Goal: Obtain resource: Obtain resource

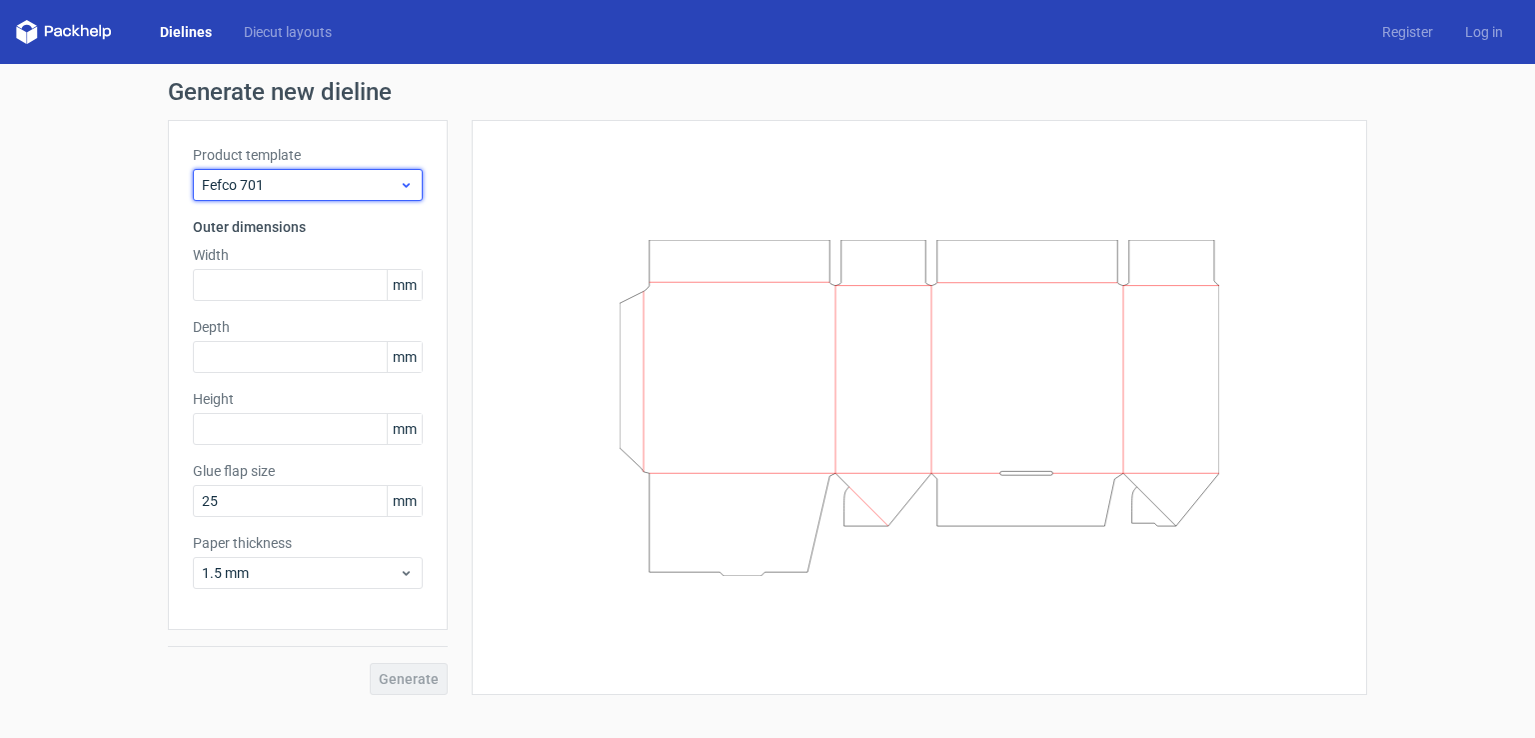
click at [404, 187] on icon at bounding box center [406, 185] width 15 height 16
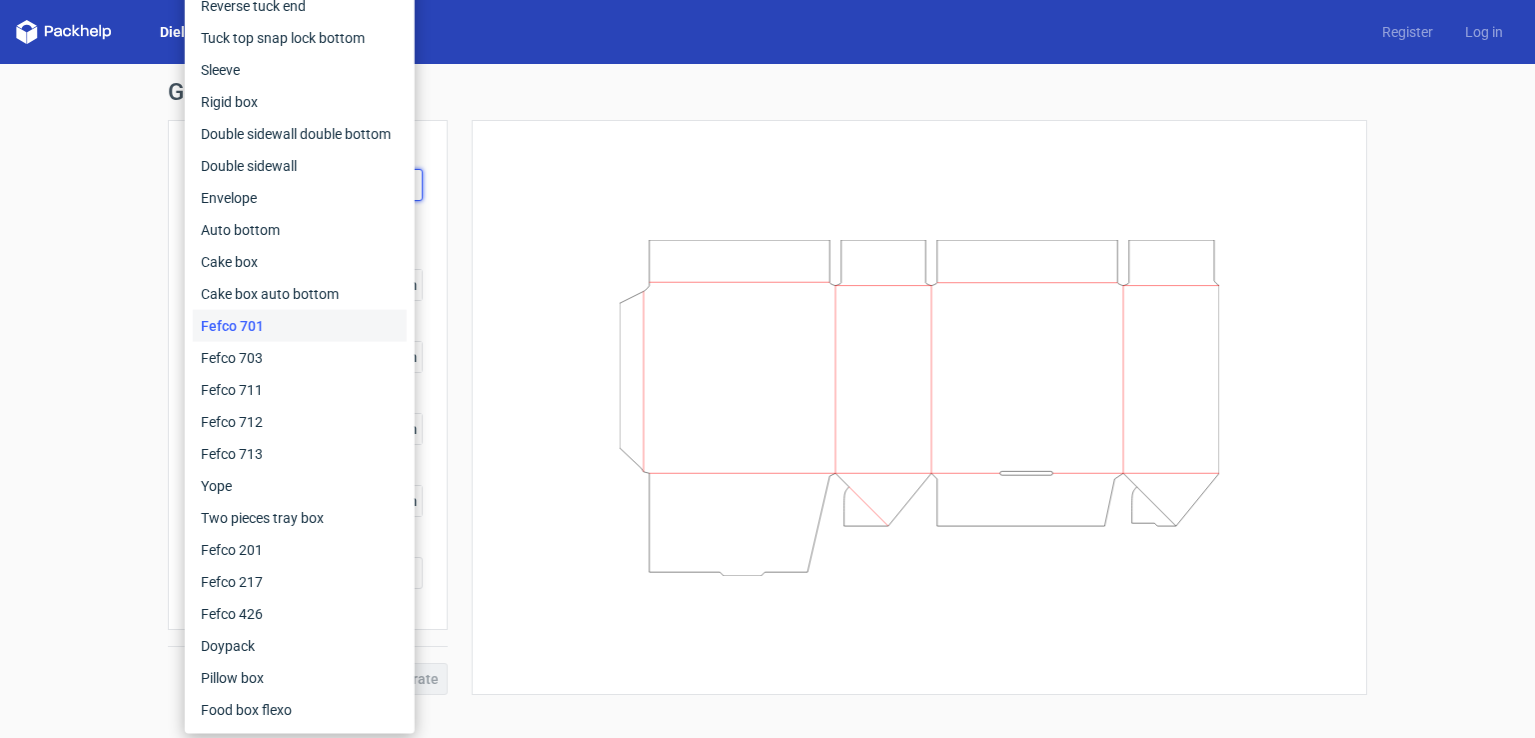
click at [156, 170] on div "Generate new dieline Product template Fefco 701 Outer dimensions Width mm Depth…" at bounding box center [767, 387] width 1535 height 647
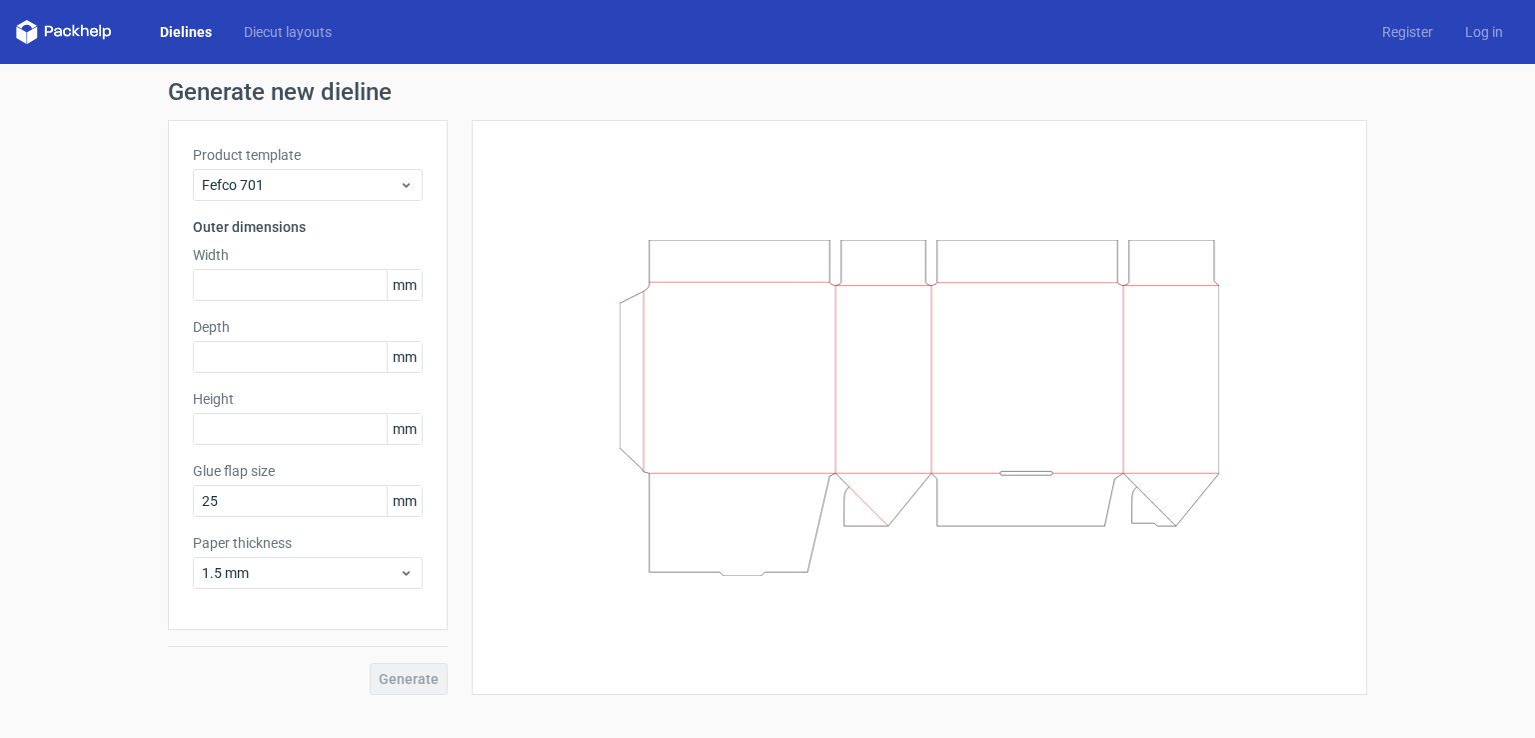
click at [202, 29] on link "Dielines" at bounding box center [186, 32] width 84 height 20
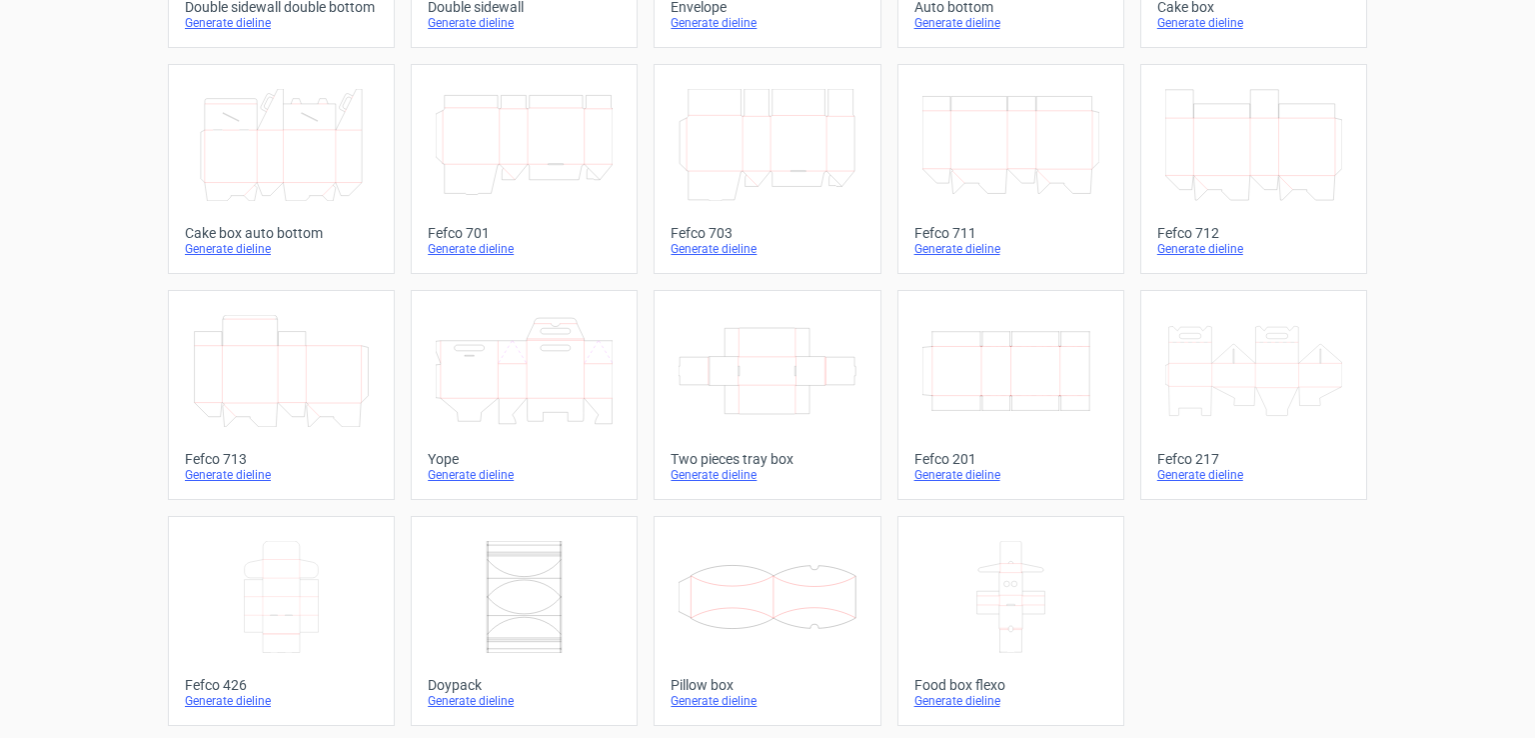
scroll to position [510, 0]
click at [840, 393] on icon at bounding box center [767, 369] width 177 height 112
click at [974, 397] on icon "Width Depth Height" at bounding box center [1011, 369] width 177 height 112
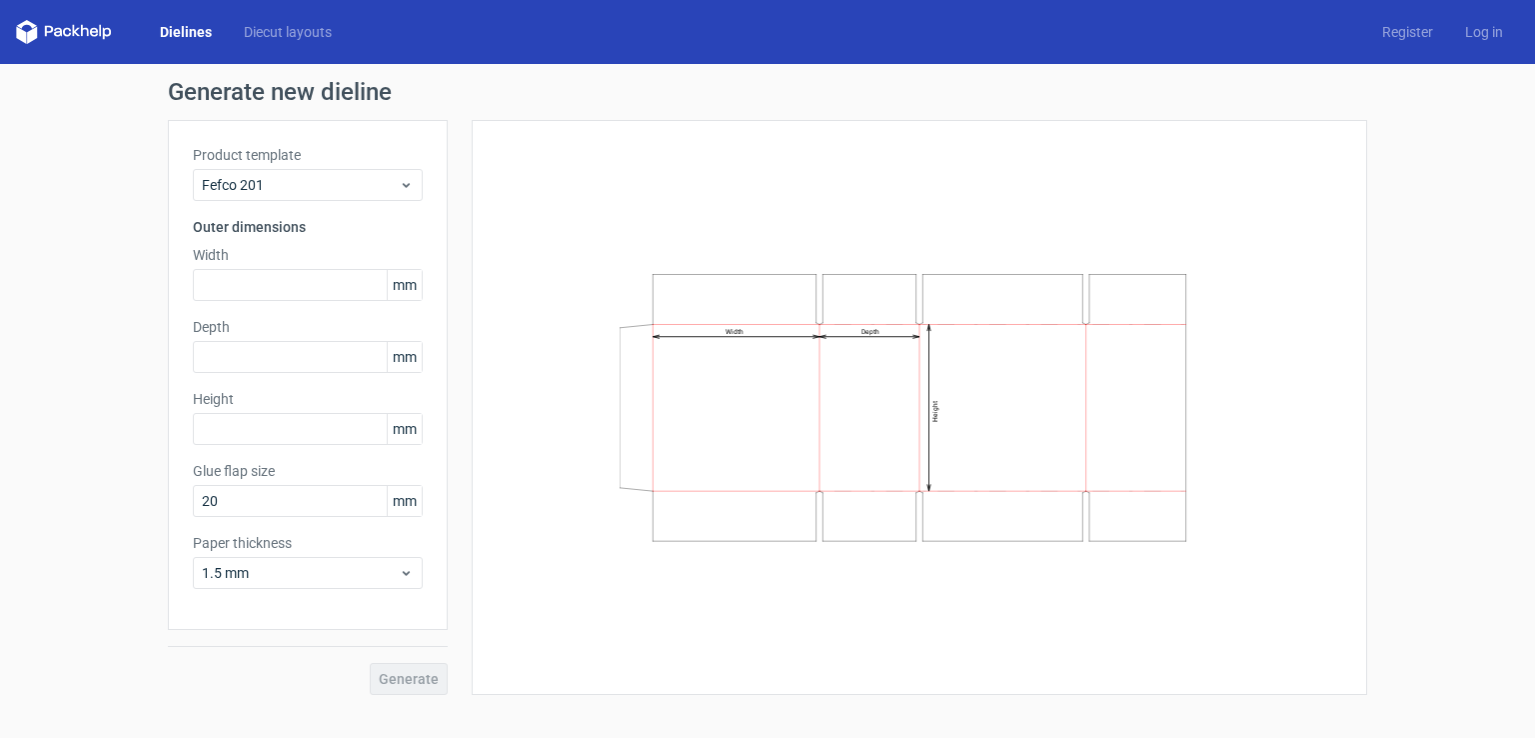
click at [204, 29] on link "Dielines" at bounding box center [186, 32] width 84 height 20
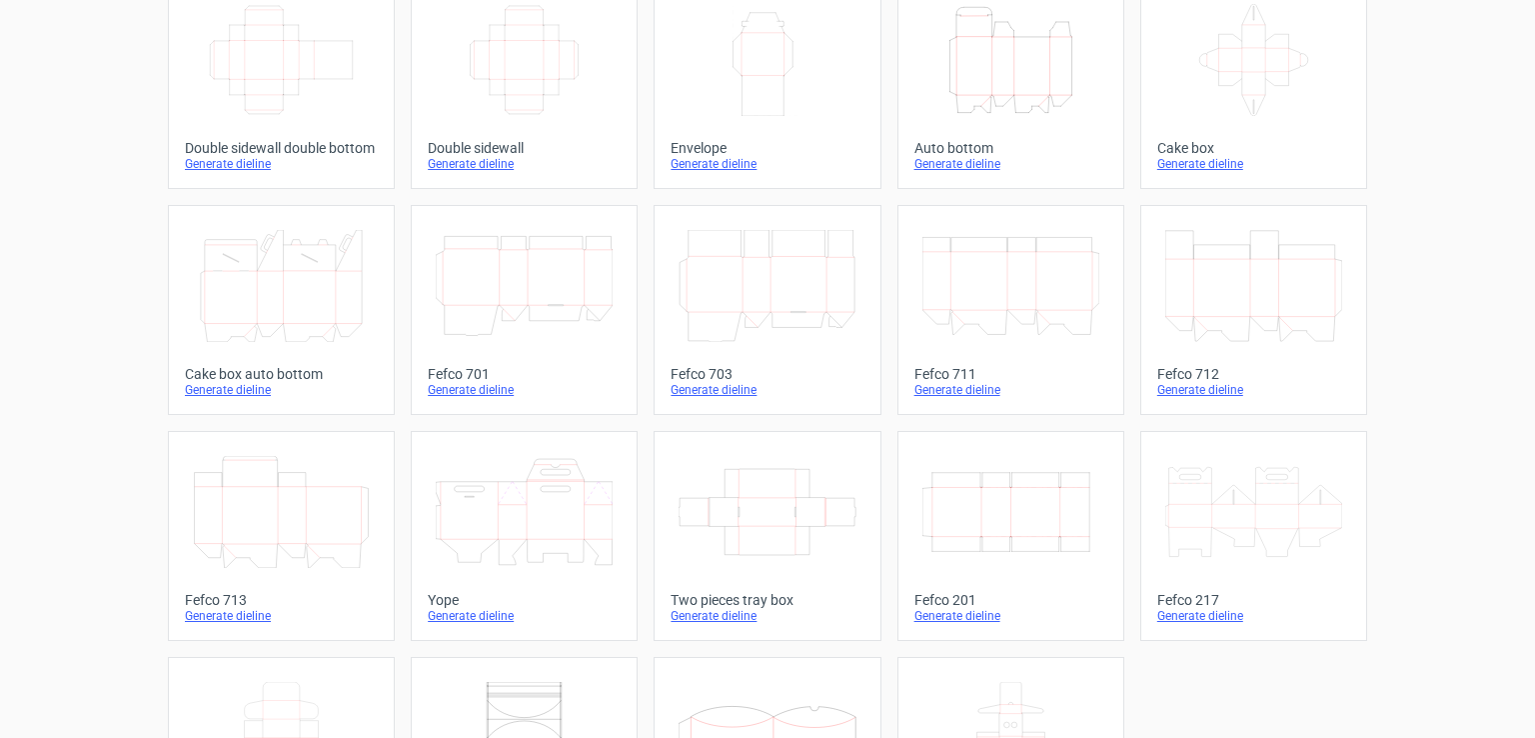
scroll to position [400, 0]
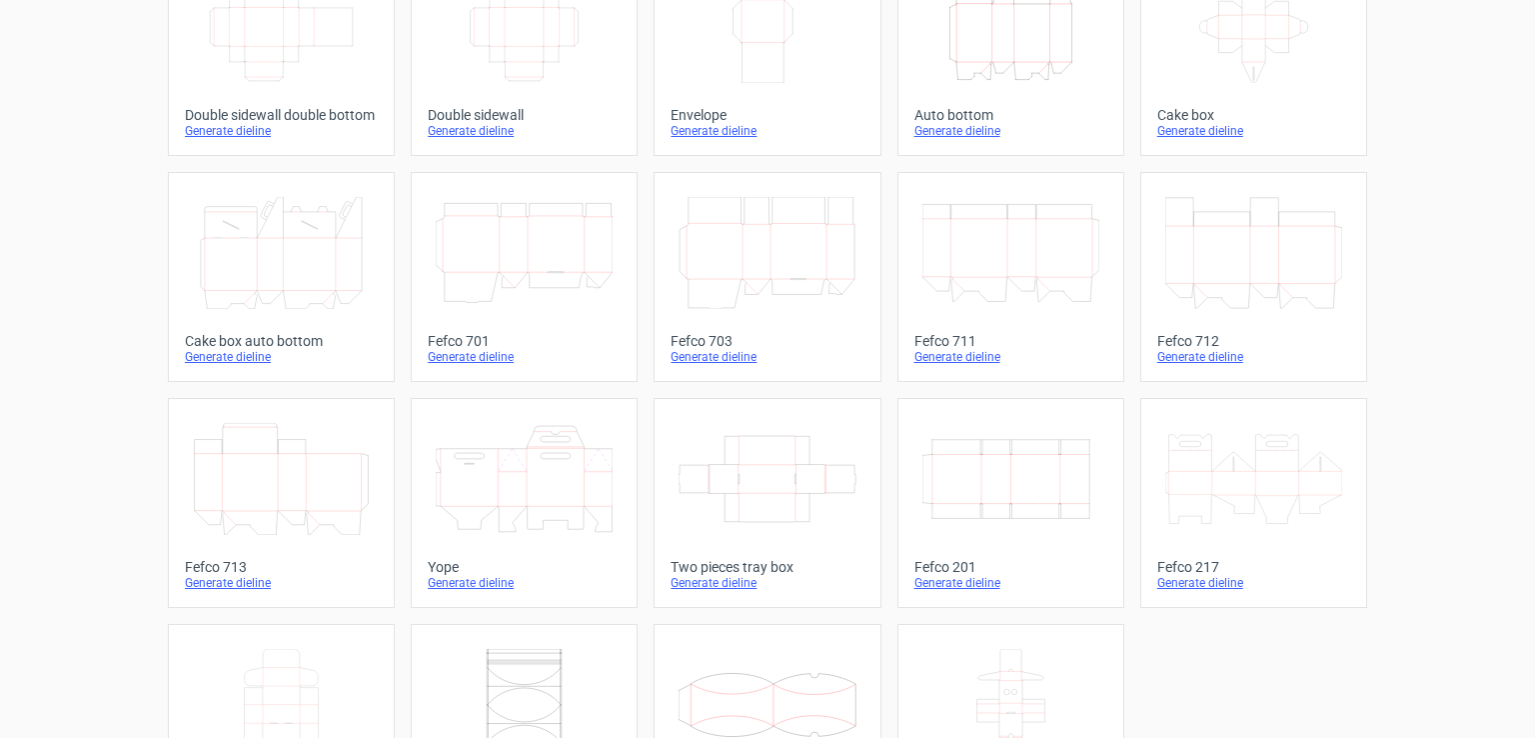
click at [1045, 502] on icon "Width Depth Height" at bounding box center [1011, 479] width 177 height 112
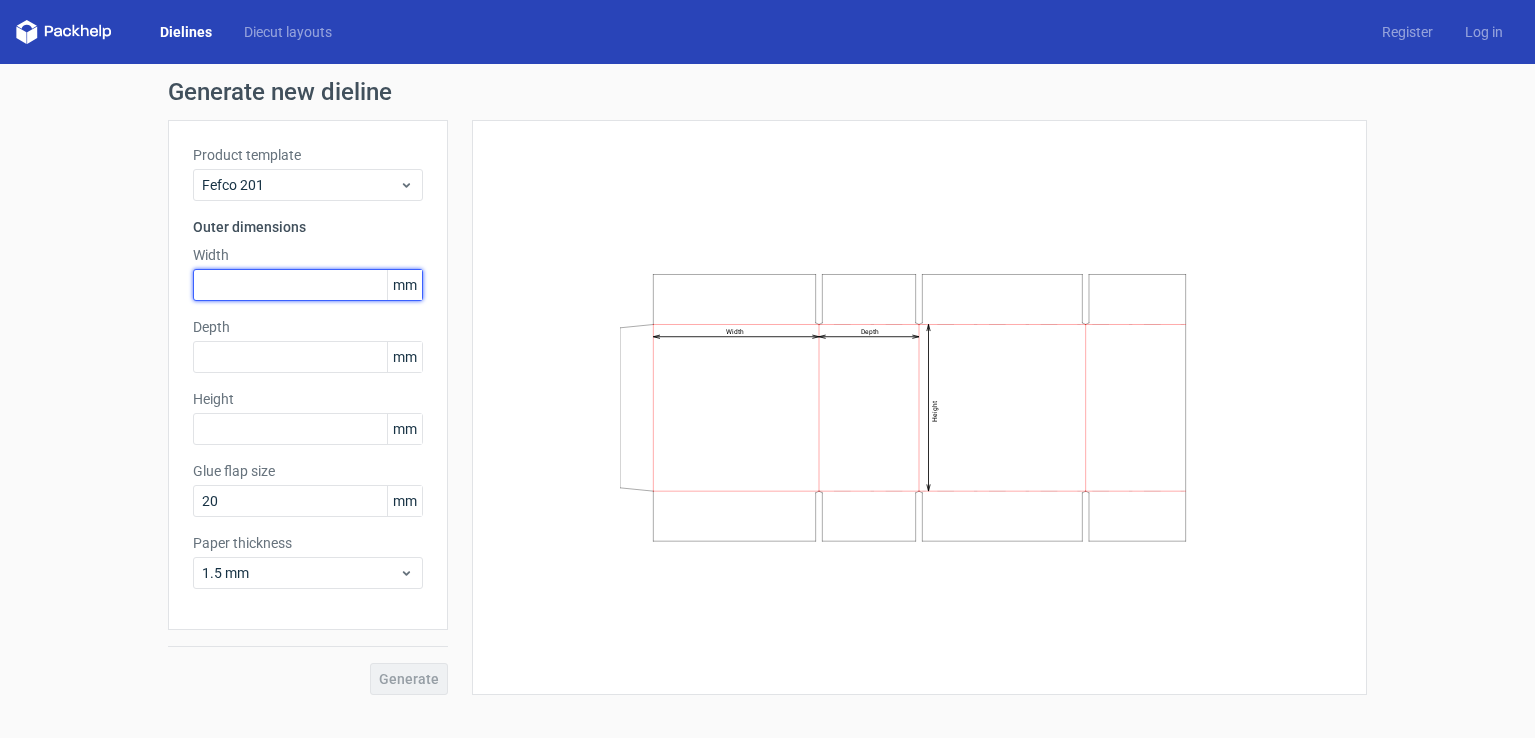
click at [297, 286] on input "text" at bounding box center [308, 285] width 230 height 32
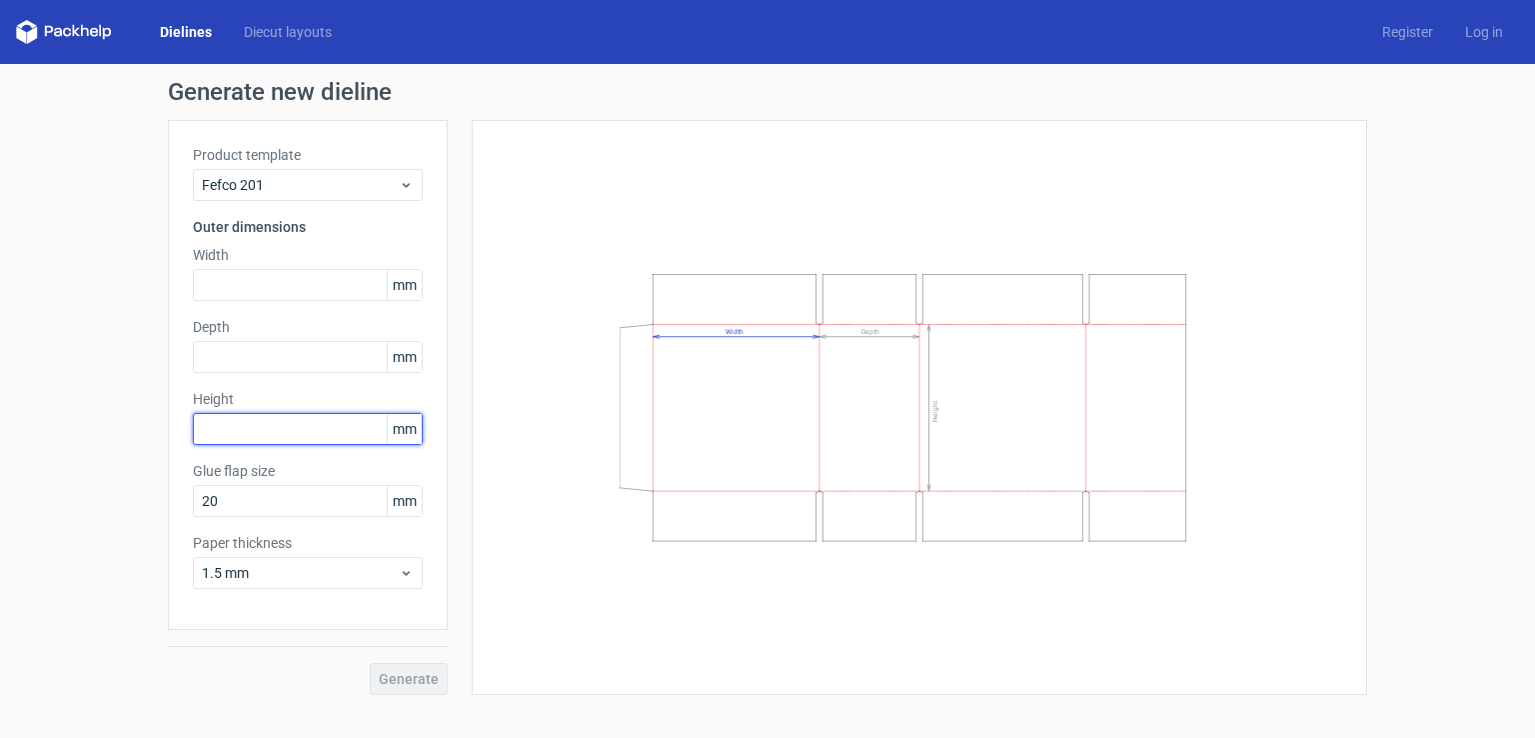
click at [290, 433] on input "text" at bounding box center [308, 429] width 230 height 32
type input "18"
click at [252, 276] on input "text" at bounding box center [308, 285] width 230 height 32
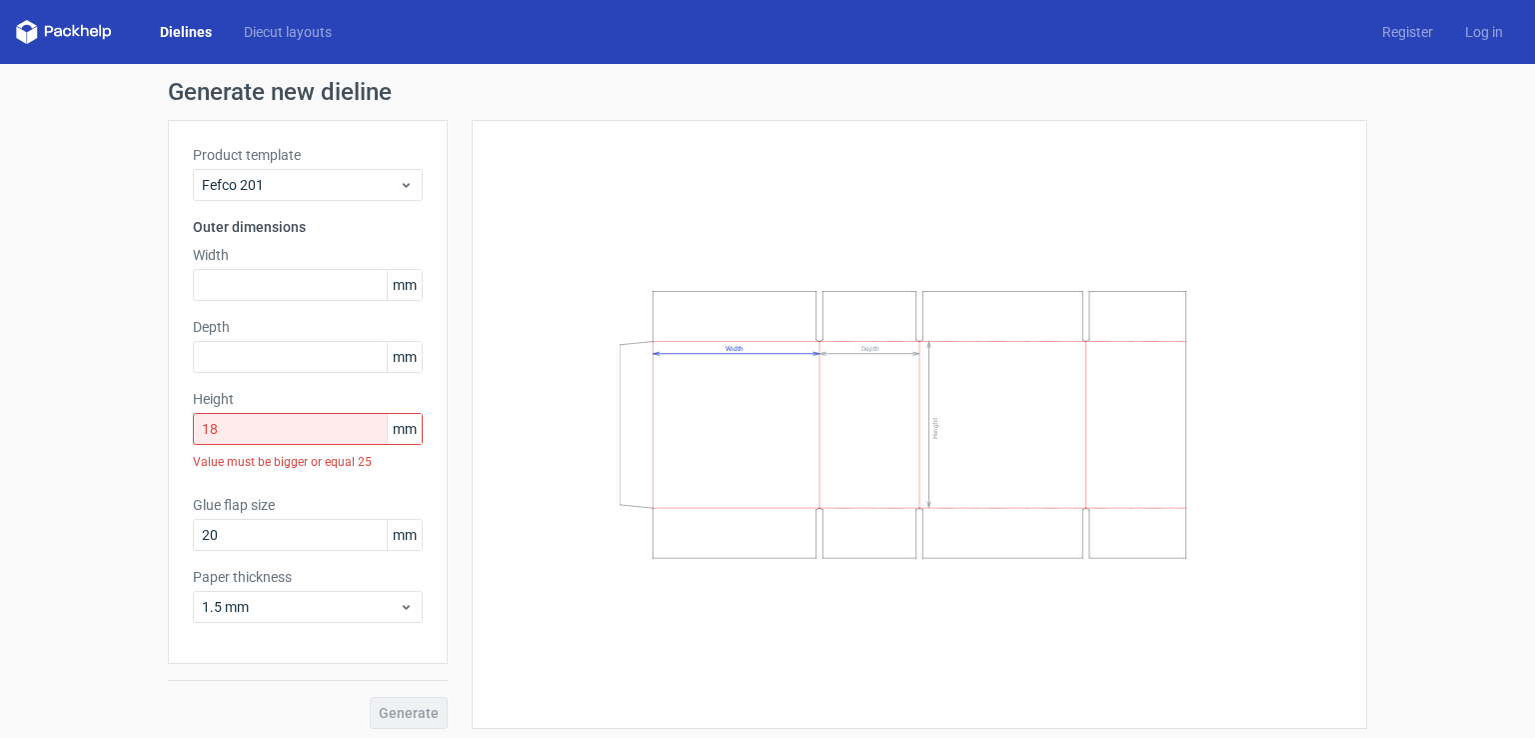
click at [398, 285] on span "mm" at bounding box center [404, 285] width 35 height 30
drag, startPoint x: 408, startPoint y: 286, endPoint x: 379, endPoint y: 286, distance: 29.0
click at [387, 286] on span "mm" at bounding box center [404, 285] width 35 height 30
click at [399, 292] on span "mm" at bounding box center [404, 285] width 35 height 30
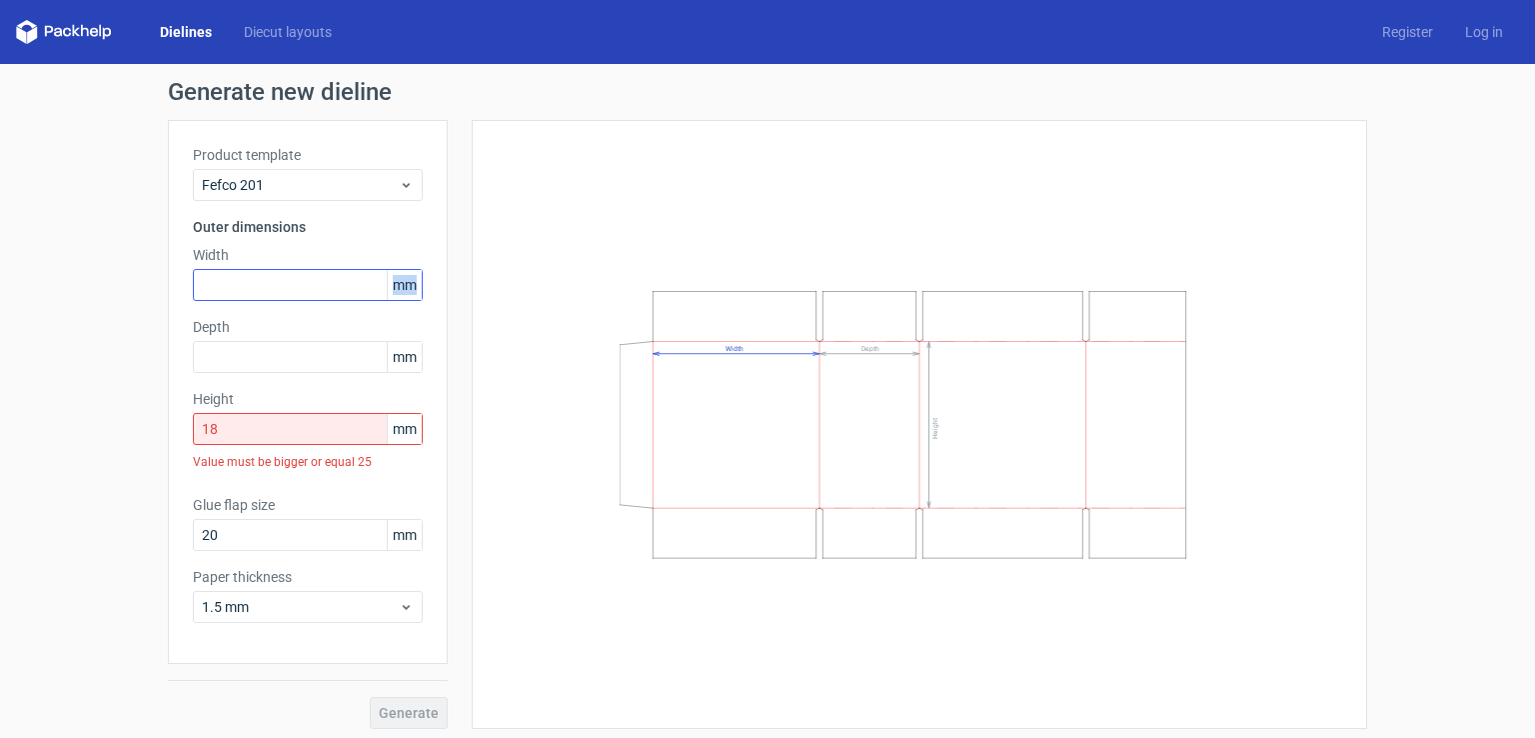
drag, startPoint x: 408, startPoint y: 284, endPoint x: 376, endPoint y: 286, distance: 32.1
click at [376, 286] on div "mm" at bounding box center [308, 285] width 230 height 32
click at [305, 290] on input "text" at bounding box center [308, 285] width 230 height 32
type input "180"
type input "140"
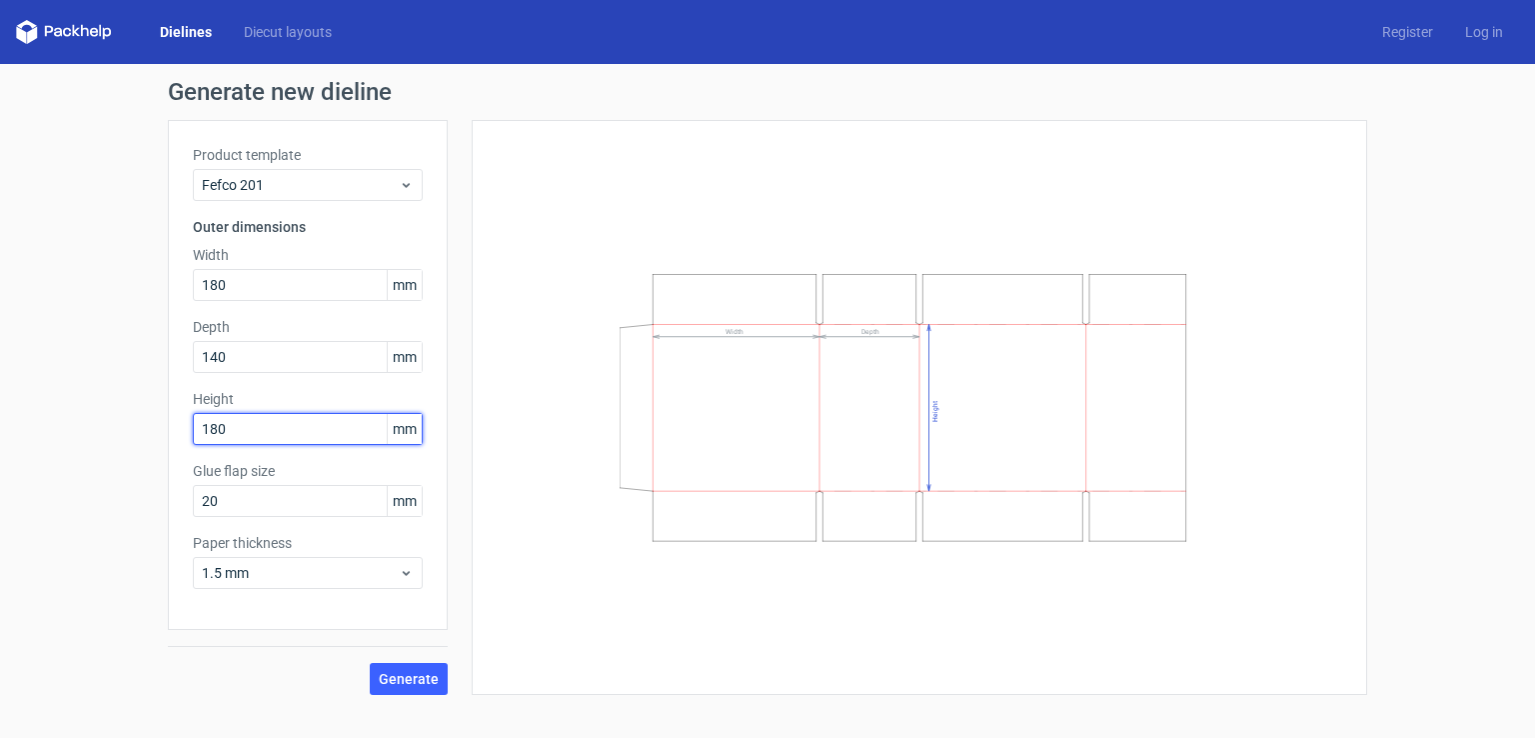
type input "180"
click at [491, 578] on div "Width Depth Height" at bounding box center [920, 407] width 896 height 575
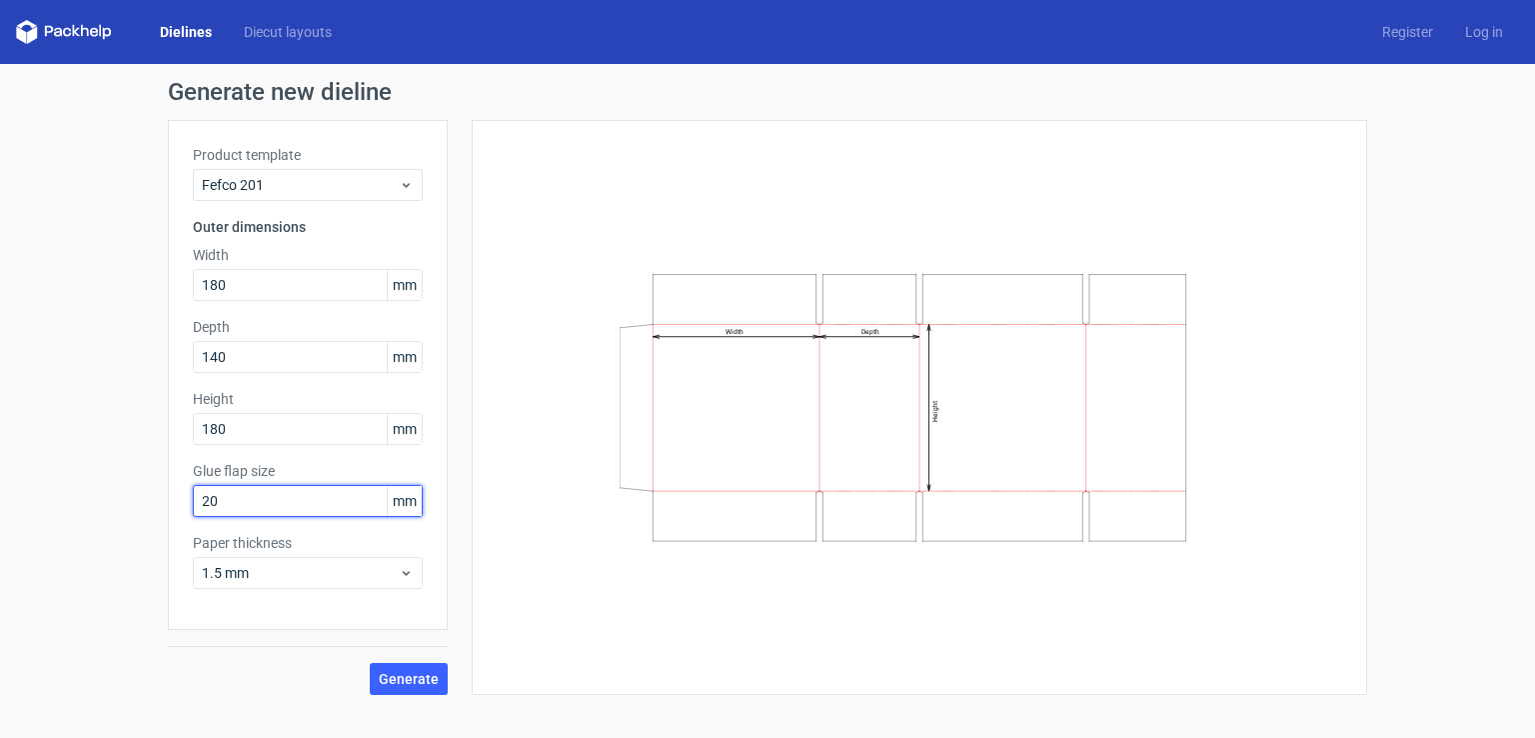
click at [285, 501] on input "20" at bounding box center [308, 501] width 230 height 32
drag, startPoint x: 285, startPoint y: 501, endPoint x: 204, endPoint y: 521, distance: 83.4
click at [204, 521] on div "Product template Fefco 201 Outer dimensions Width 180 mm Depth 140 mm Height 18…" at bounding box center [308, 375] width 280 height 510
type input "23"
click at [510, 575] on div "Width Depth Height" at bounding box center [920, 407] width 846 height 525
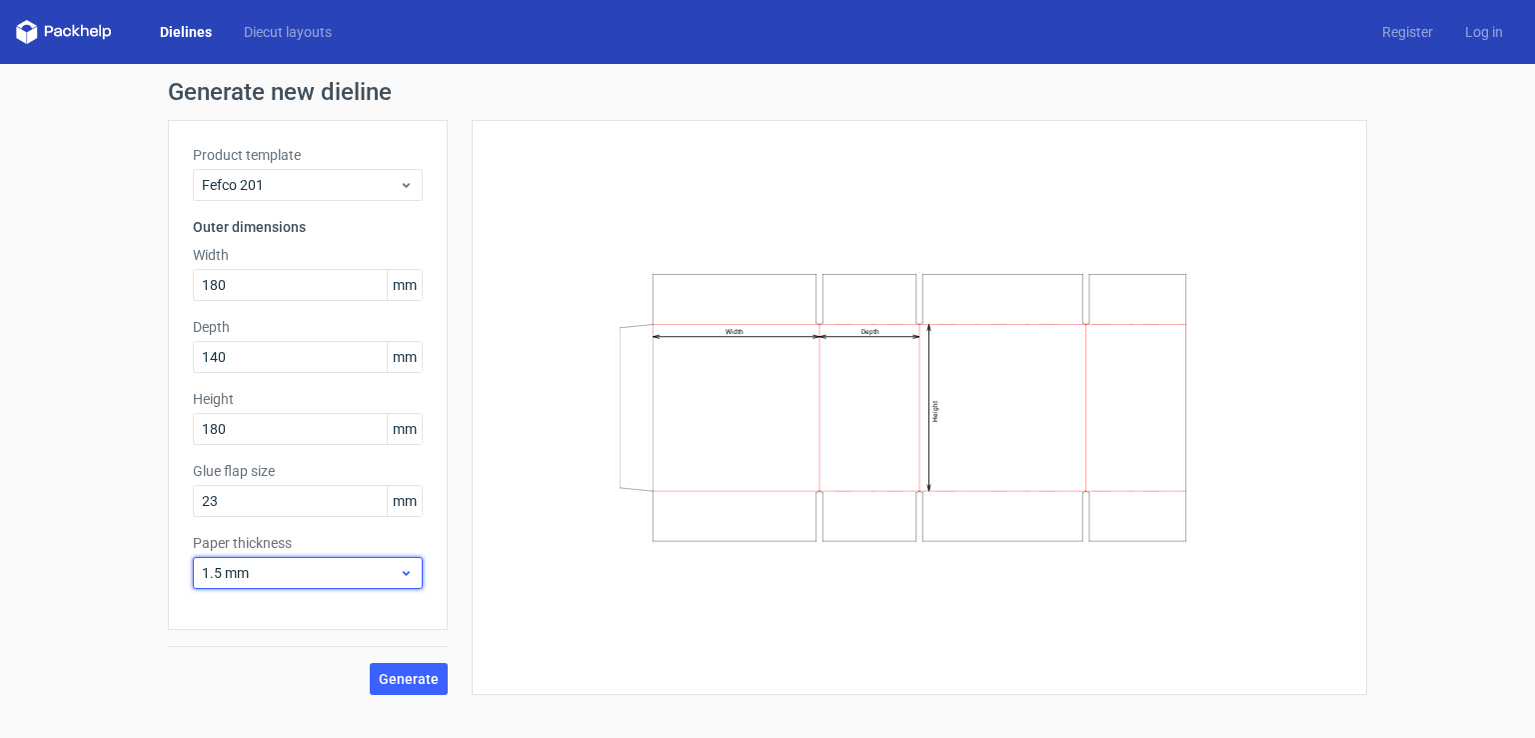
click at [410, 577] on icon at bounding box center [406, 573] width 15 height 16
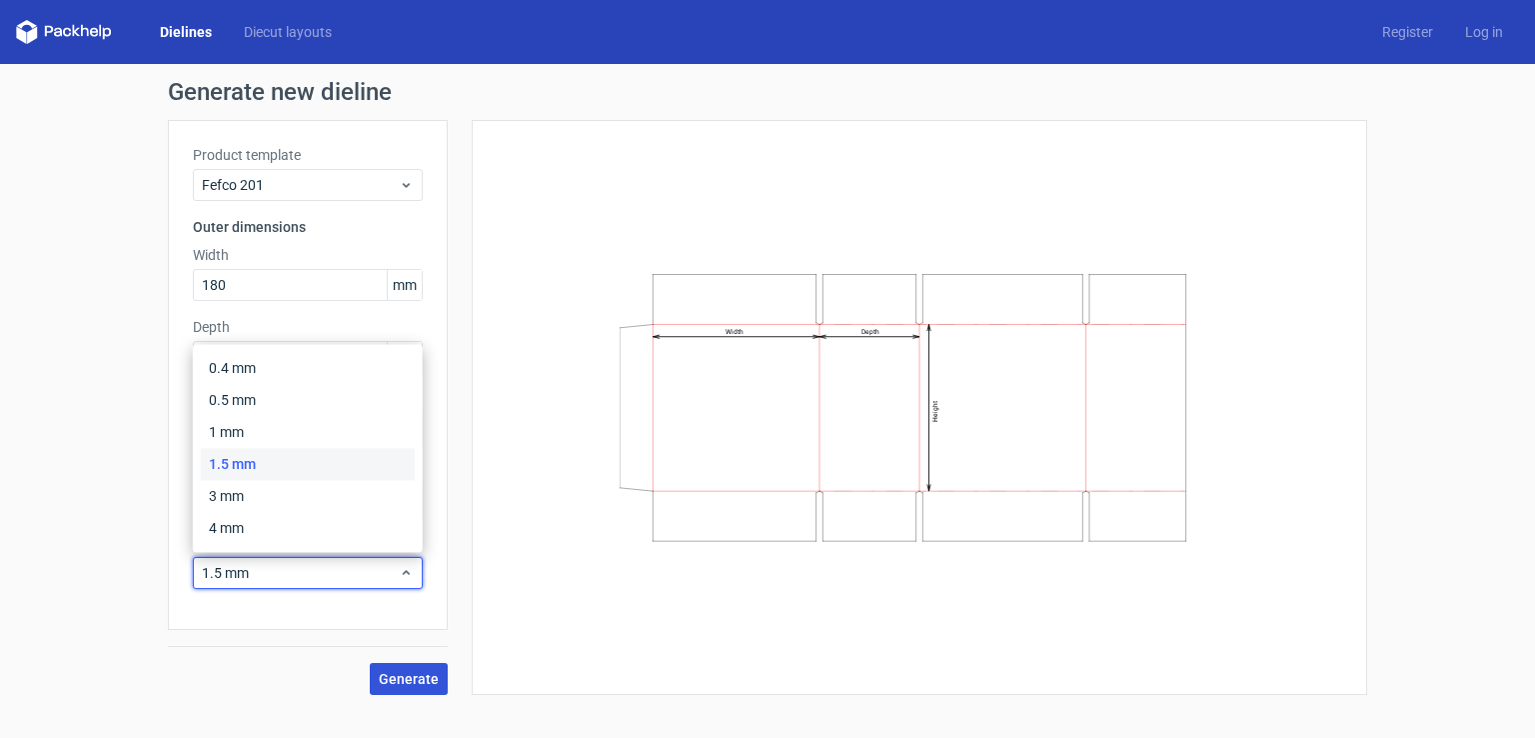
click at [419, 682] on span "Generate" at bounding box center [409, 679] width 60 height 14
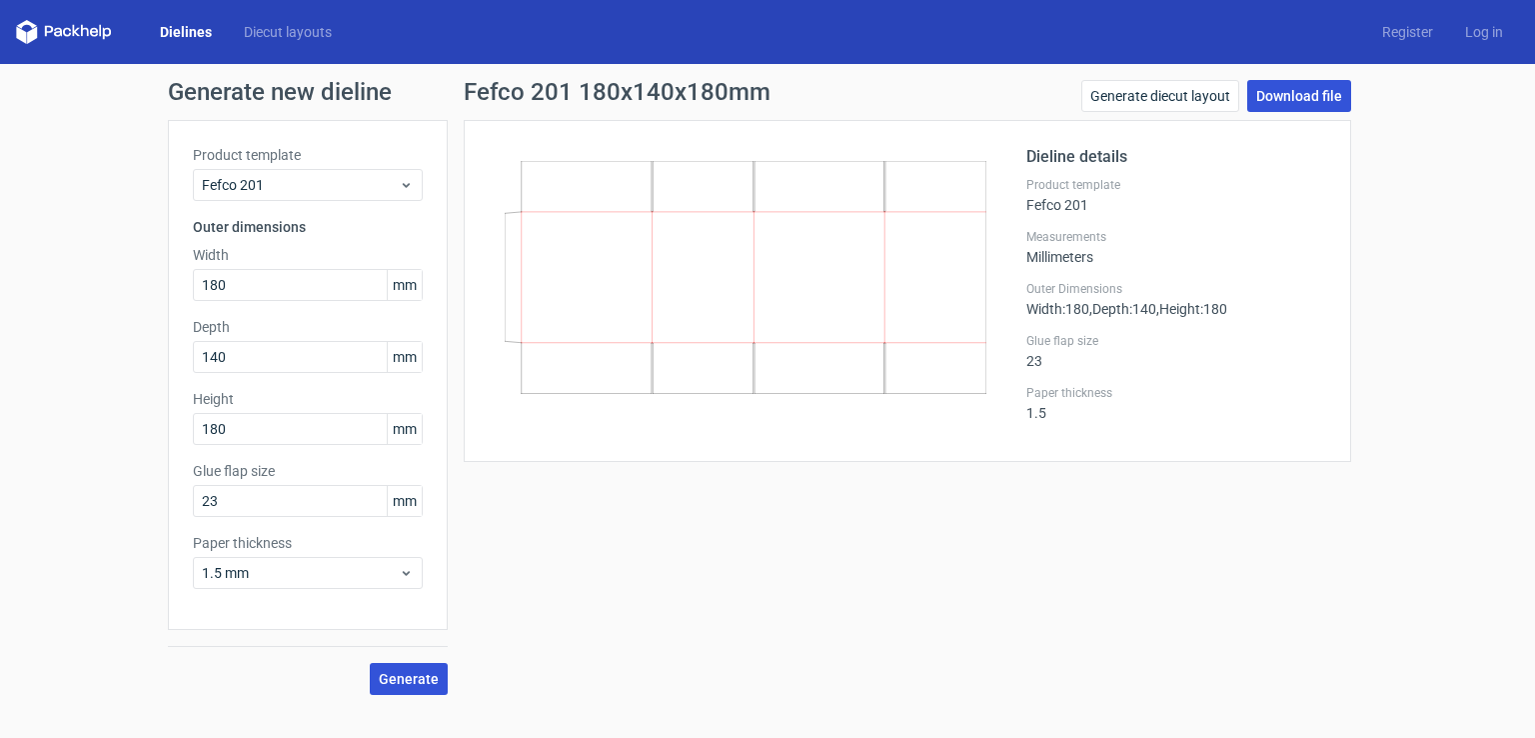
click at [1285, 94] on link "Download file" at bounding box center [1300, 96] width 104 height 32
click at [1316, 85] on link "Download file" at bounding box center [1300, 96] width 104 height 32
drag, startPoint x: 296, startPoint y: 282, endPoint x: 164, endPoint y: 313, distance: 135.5
click at [164, 313] on div "Generate new dieline Product template Fefco 201 Outer dimensions Width 180 mm D…" at bounding box center [767, 387] width 1535 height 647
type input "260"
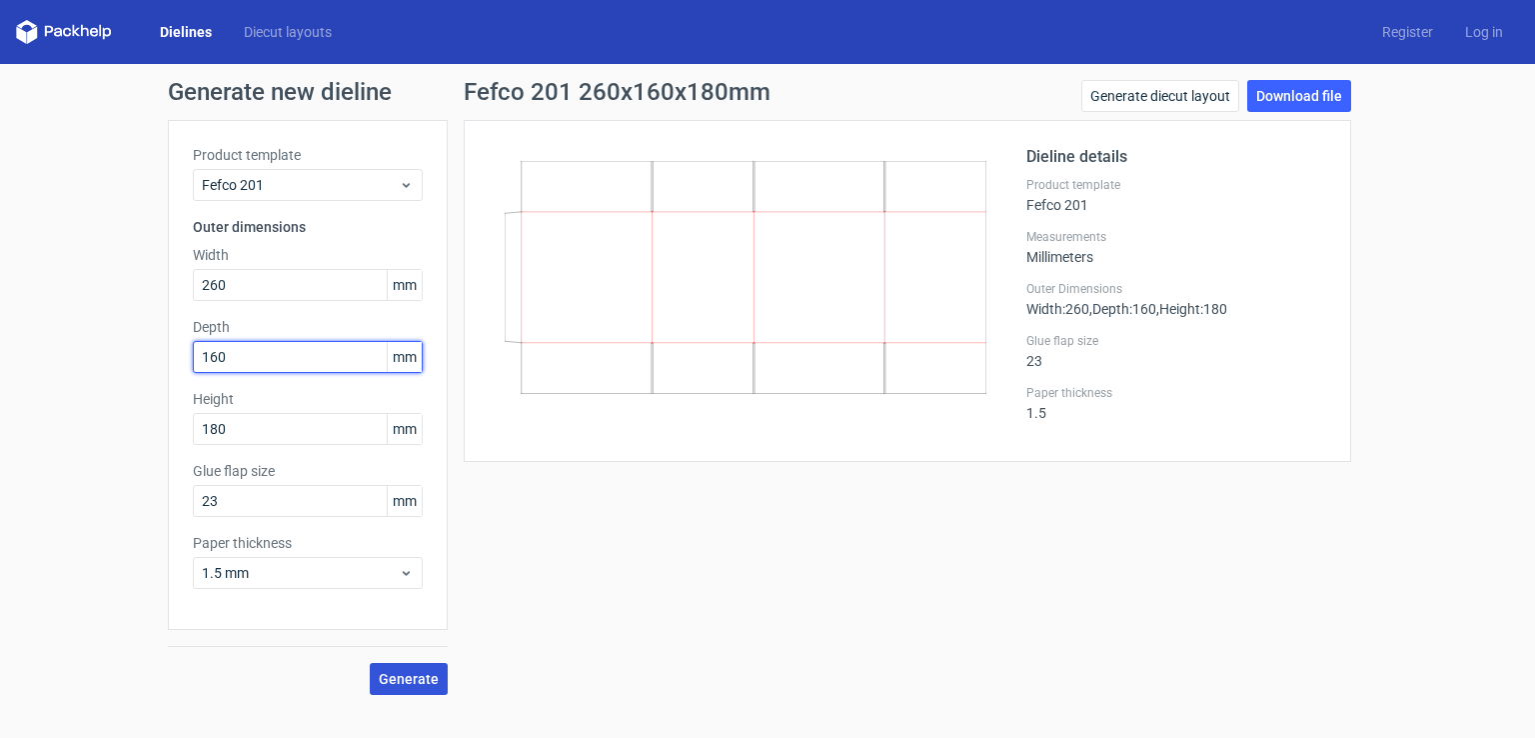
type input "160"
type input "260"
click at [370, 663] on button "Generate" at bounding box center [409, 679] width 78 height 32
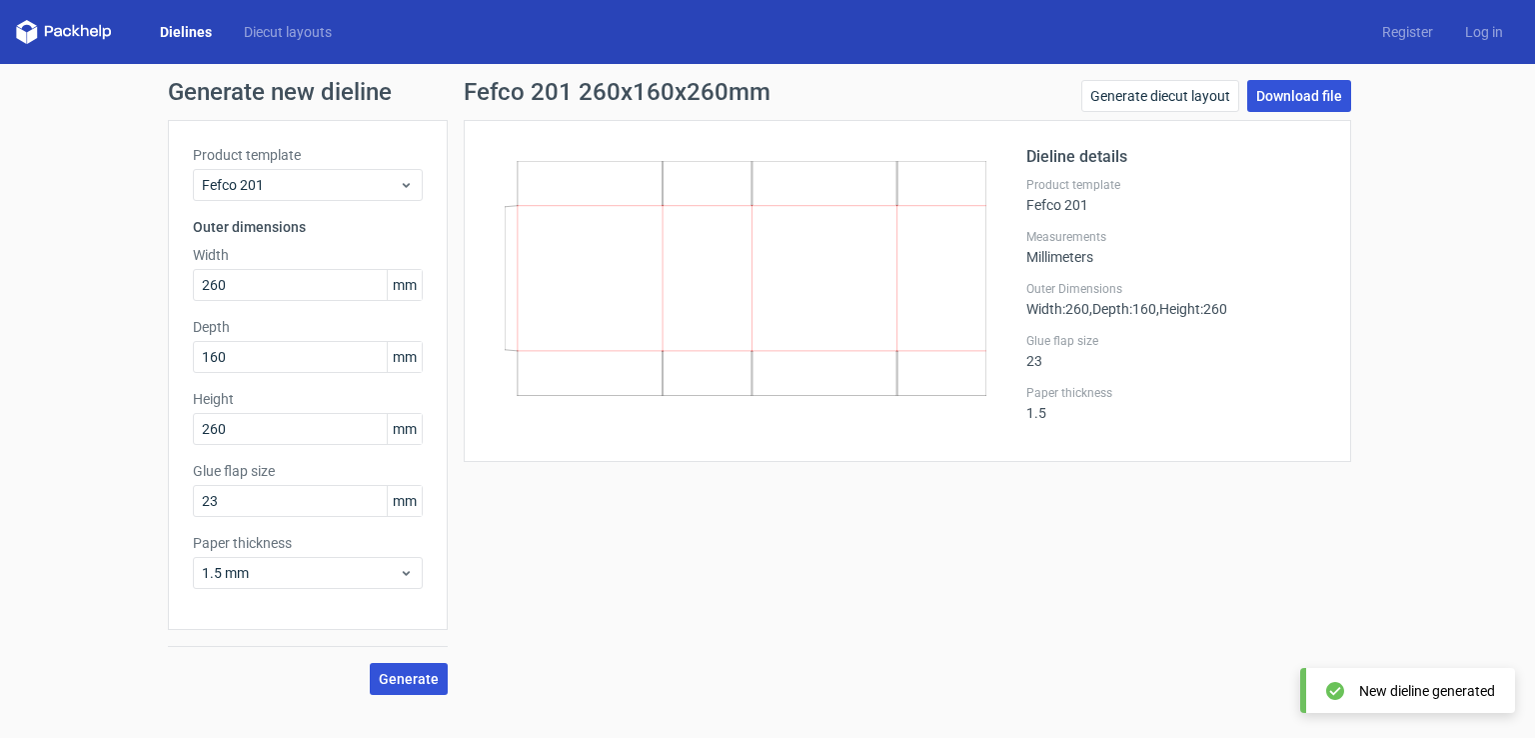
click at [1291, 97] on link "Download file" at bounding box center [1300, 96] width 104 height 32
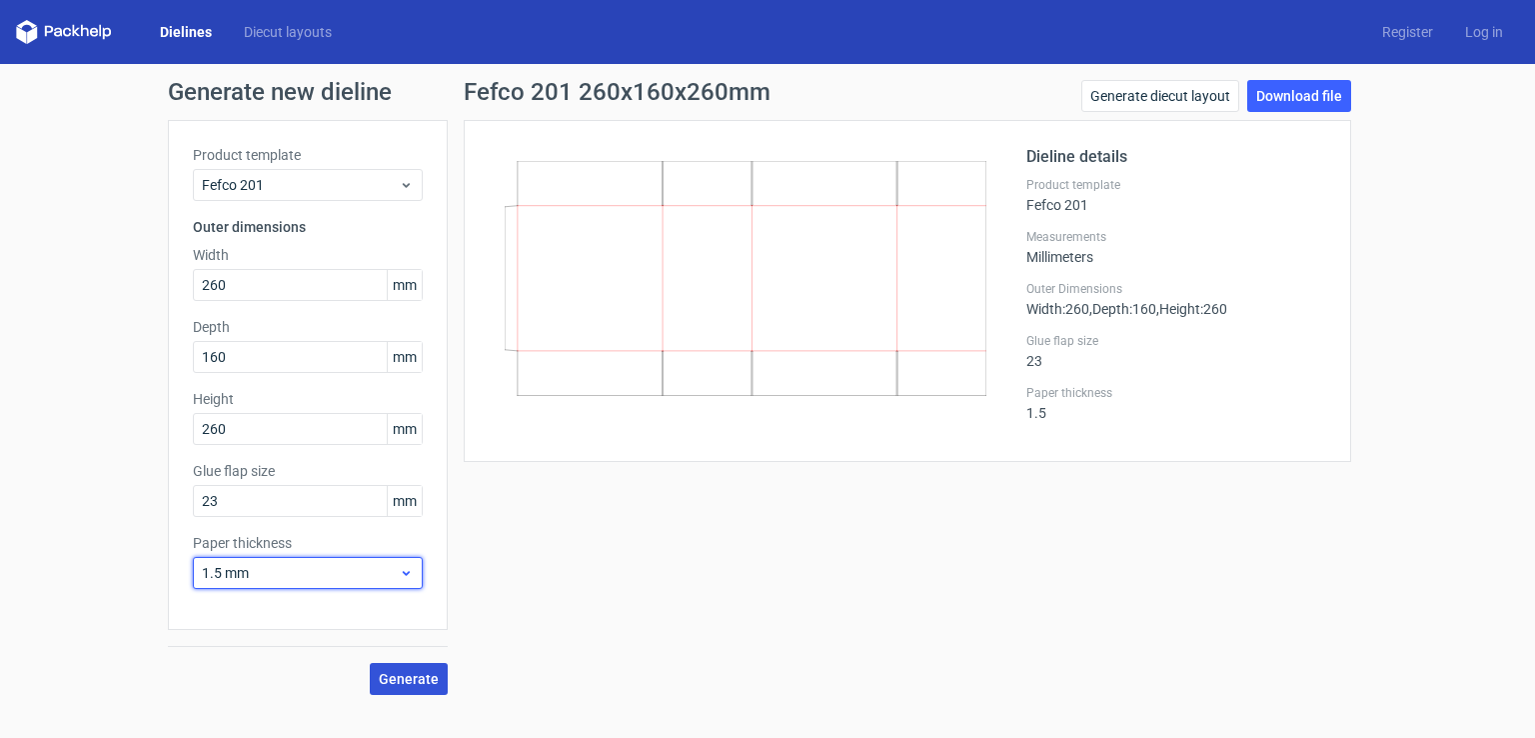
click at [292, 569] on span "1.5 mm" at bounding box center [300, 573] width 197 height 20
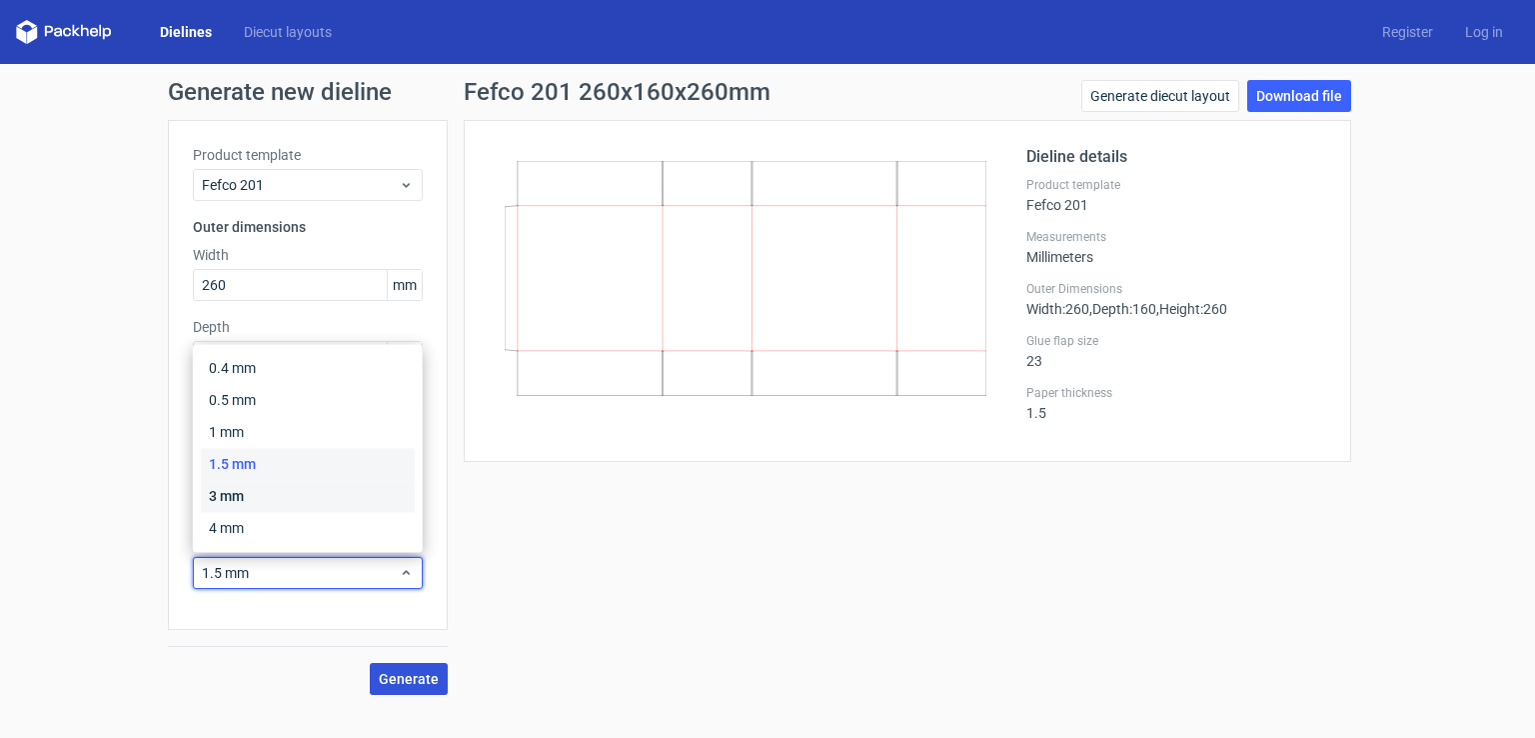
click at [265, 501] on div "3 mm" at bounding box center [308, 496] width 214 height 32
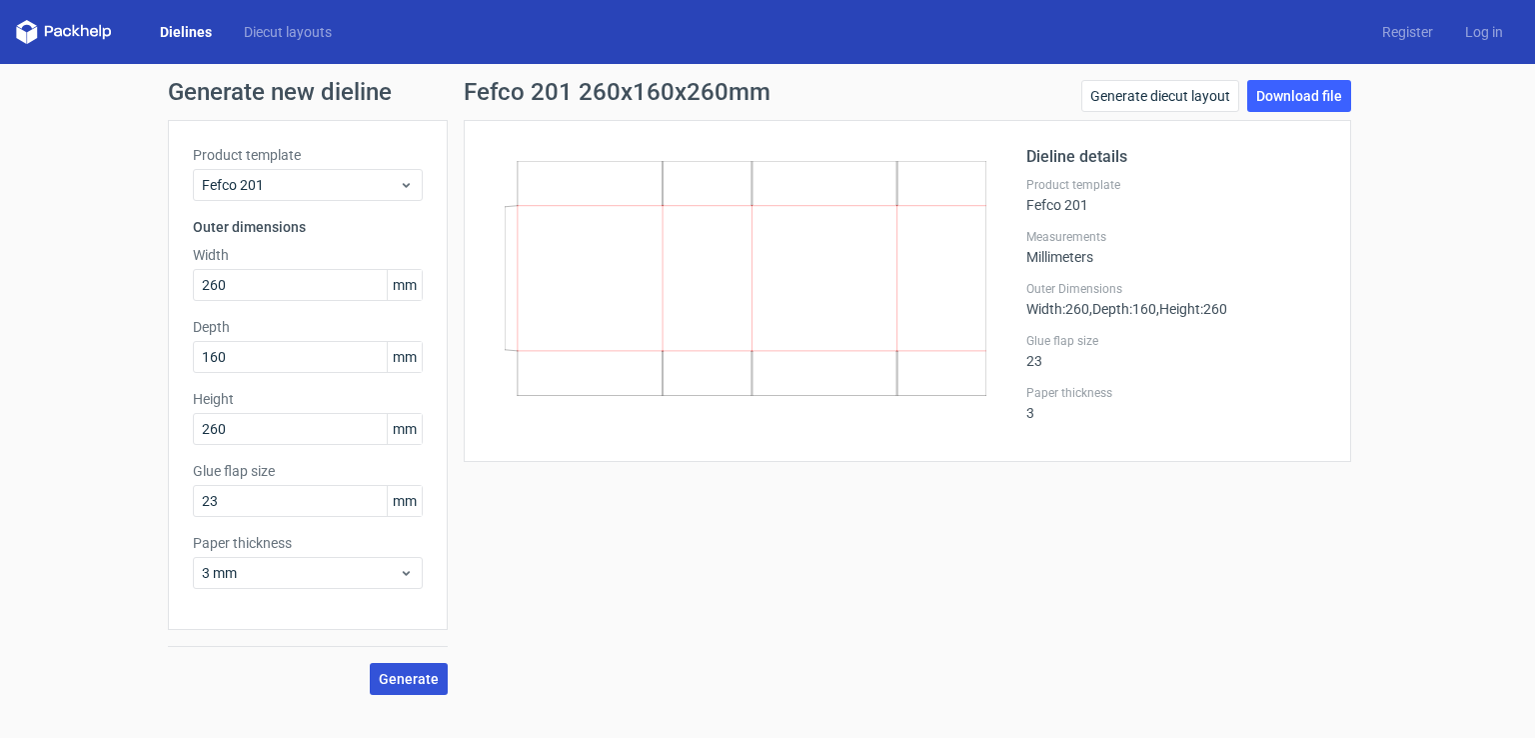
click at [415, 680] on span "Generate" at bounding box center [409, 679] width 60 height 14
click at [1316, 105] on link "Download file" at bounding box center [1300, 96] width 104 height 32
drag, startPoint x: 250, startPoint y: 283, endPoint x: 169, endPoint y: 290, distance: 81.3
click at [169, 290] on div "Product template Fefco 201 Outer dimensions Width 260 mm Depth 160 mm Height 26…" at bounding box center [308, 375] width 280 height 510
click at [256, 362] on input "160" at bounding box center [308, 357] width 230 height 32
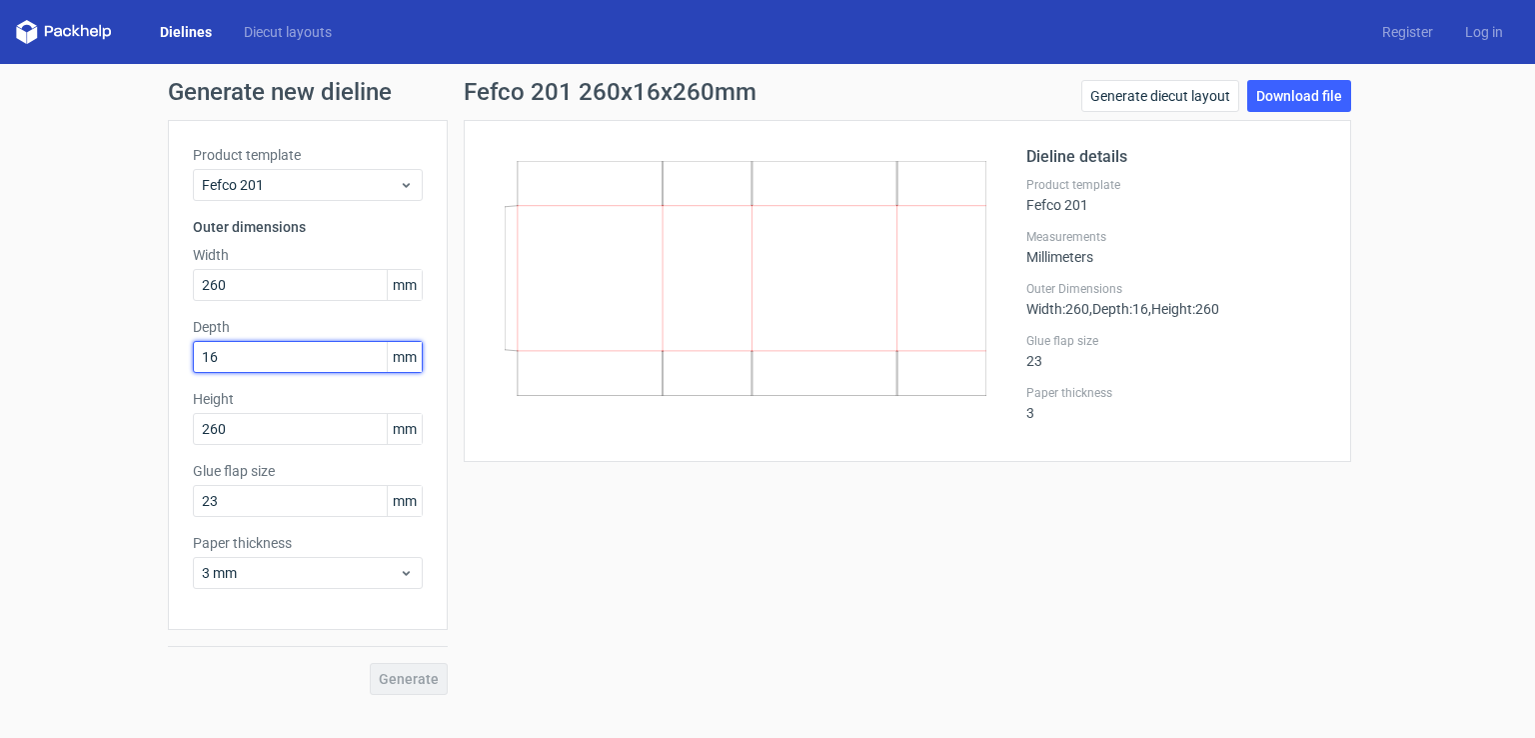
type input "1"
type input "250"
click at [123, 442] on div "Generate new dieline Product template Fefco 201 Outer dimensions Width 260 mm D…" at bounding box center [767, 387] width 1535 height 647
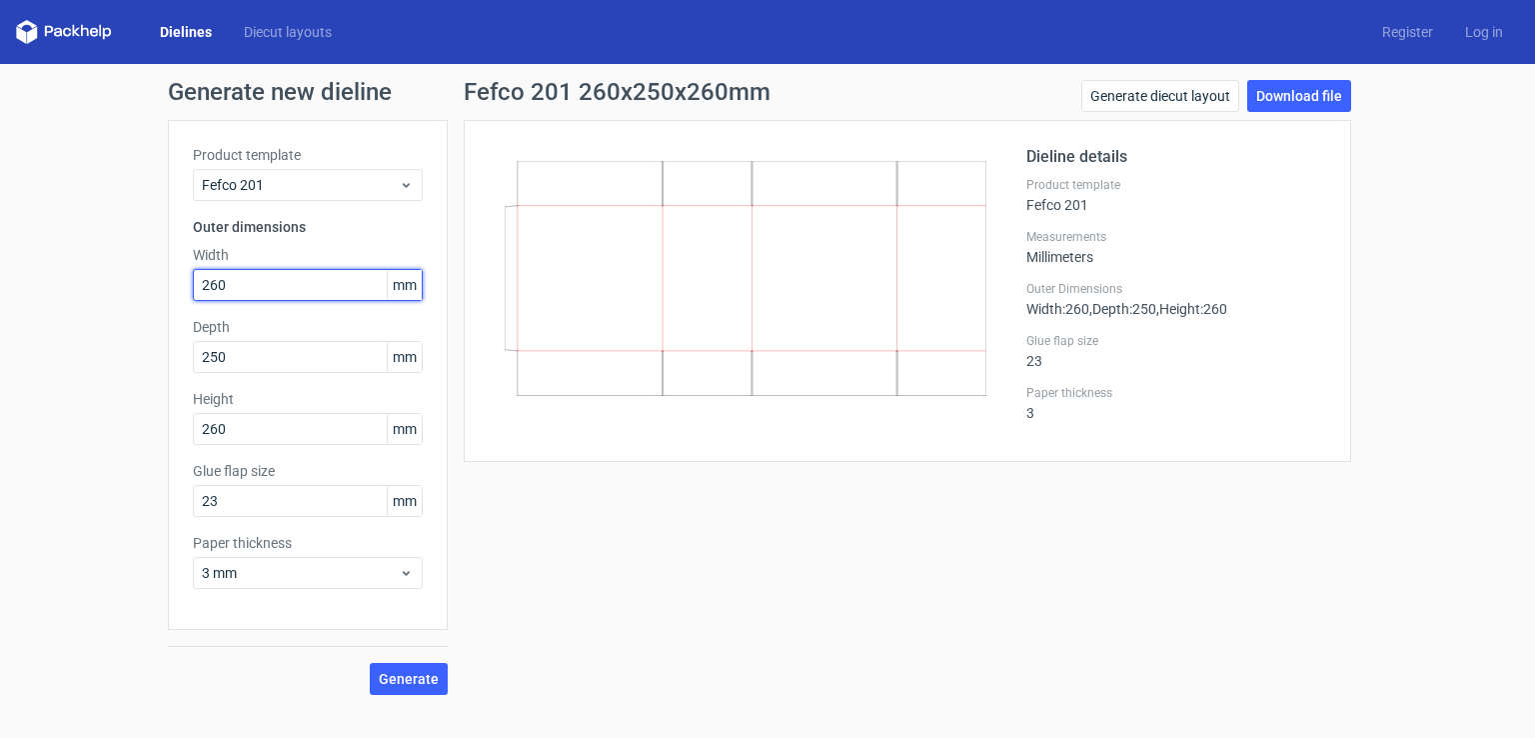
click at [249, 280] on input "260" at bounding box center [308, 285] width 230 height 32
type input "2"
click at [253, 277] on input "35" at bounding box center [308, 285] width 230 height 32
type input "350"
type input "370"
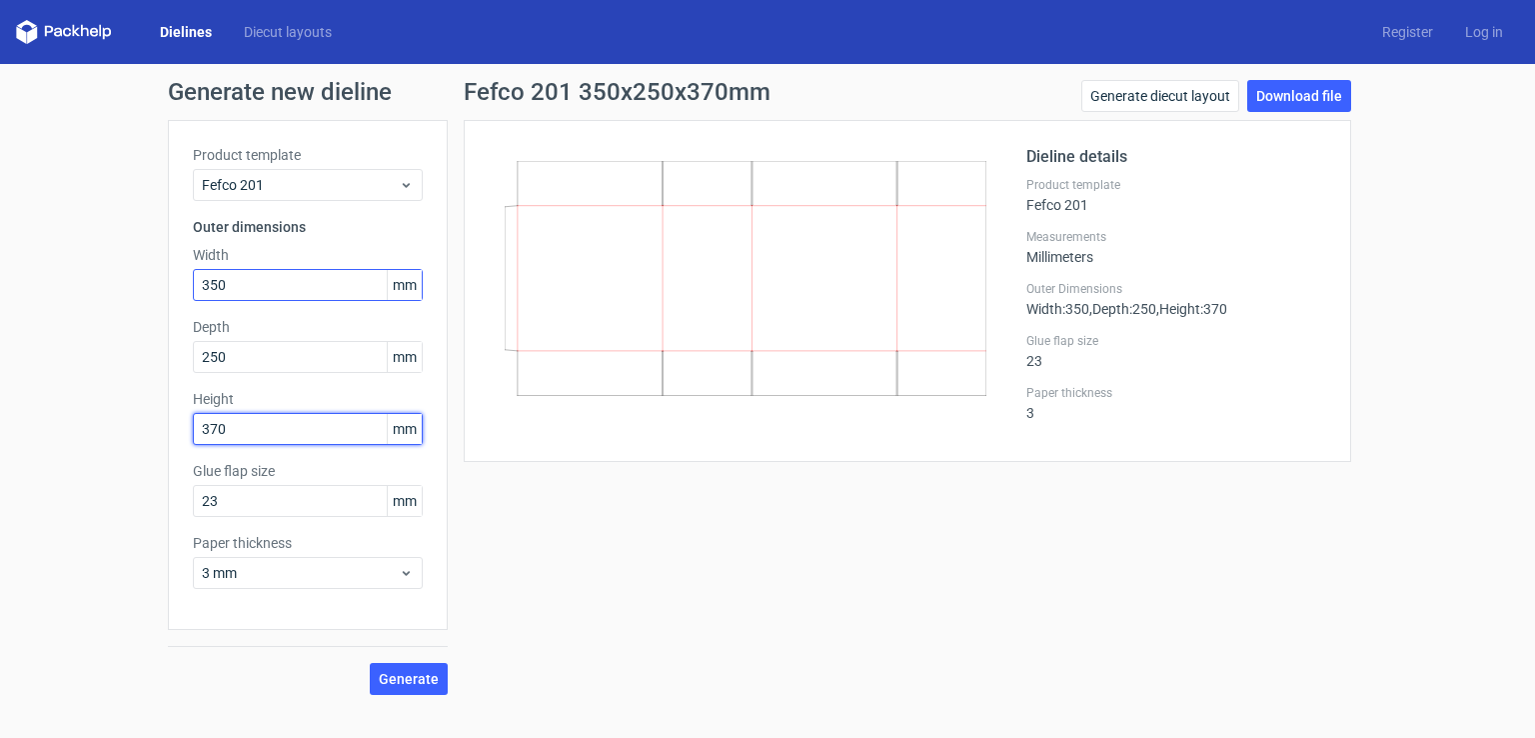
click at [370, 663] on button "Generate" at bounding box center [409, 679] width 78 height 32
drag, startPoint x: 242, startPoint y: 286, endPoint x: 168, endPoint y: 285, distance: 74.0
click at [168, 285] on div "Product template Fefco 201 Outer dimensions Width 350 mm Depth 250 mm Height 37…" at bounding box center [308, 375] width 280 height 510
type input "370"
type input "350"
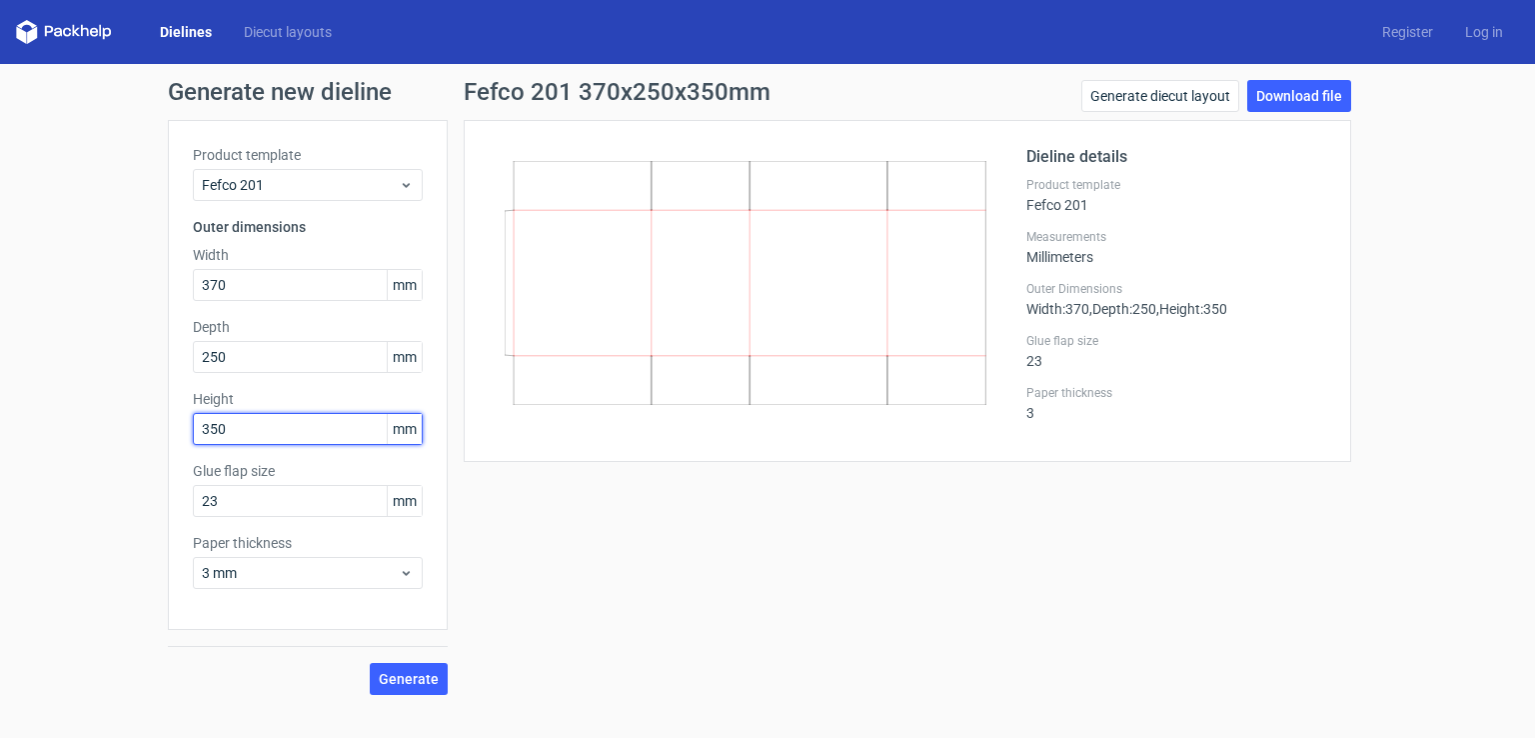
click at [370, 663] on button "Generate" at bounding box center [409, 679] width 78 height 32
click at [816, 540] on div "Fefco 201 370x250x350mm Generate diecut layout Download file Dieline details Pr…" at bounding box center [908, 387] width 920 height 615
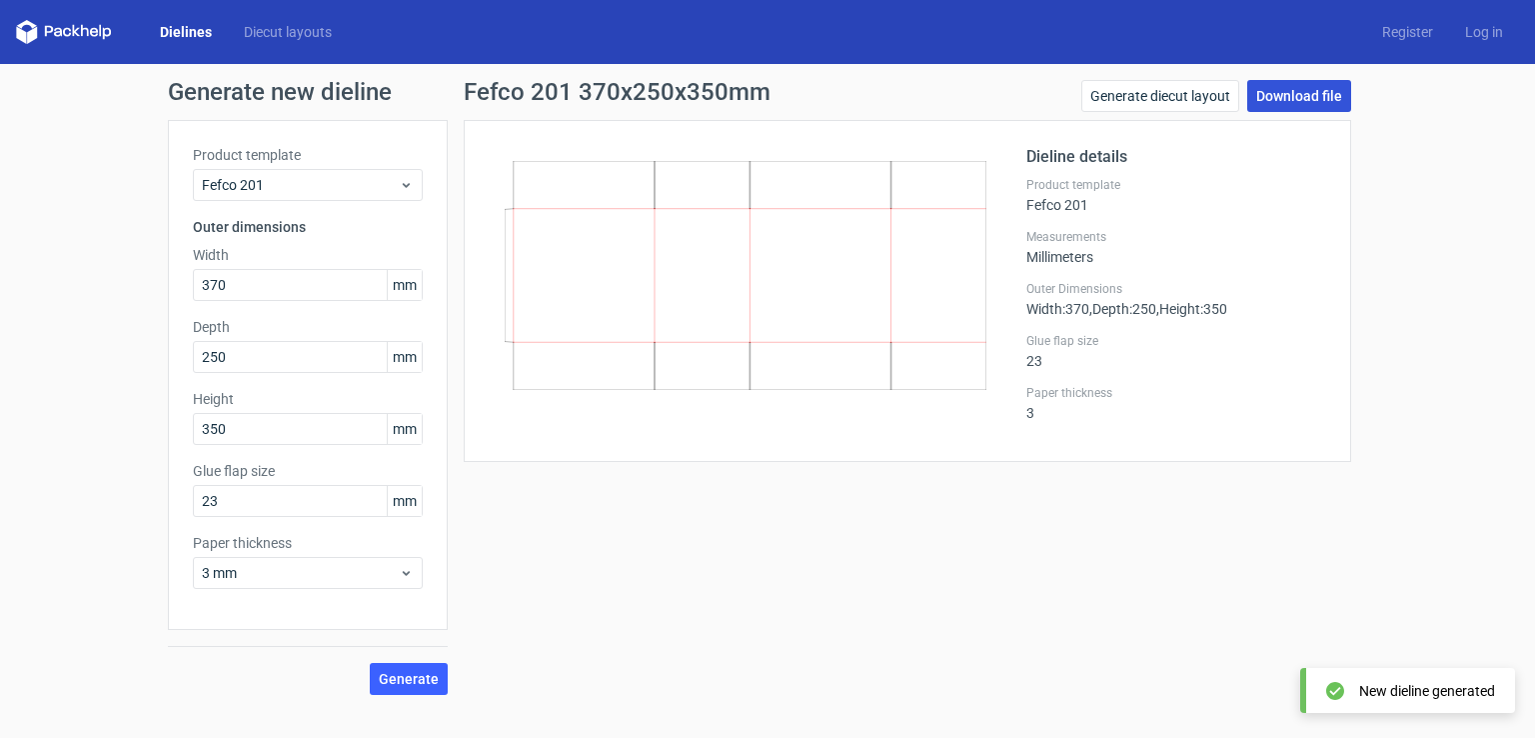
click at [1284, 98] on link "Download file" at bounding box center [1300, 96] width 104 height 32
click at [1206, 99] on link "Generate diecut layout" at bounding box center [1161, 96] width 158 height 32
